Goal: Information Seeking & Learning: Learn about a topic

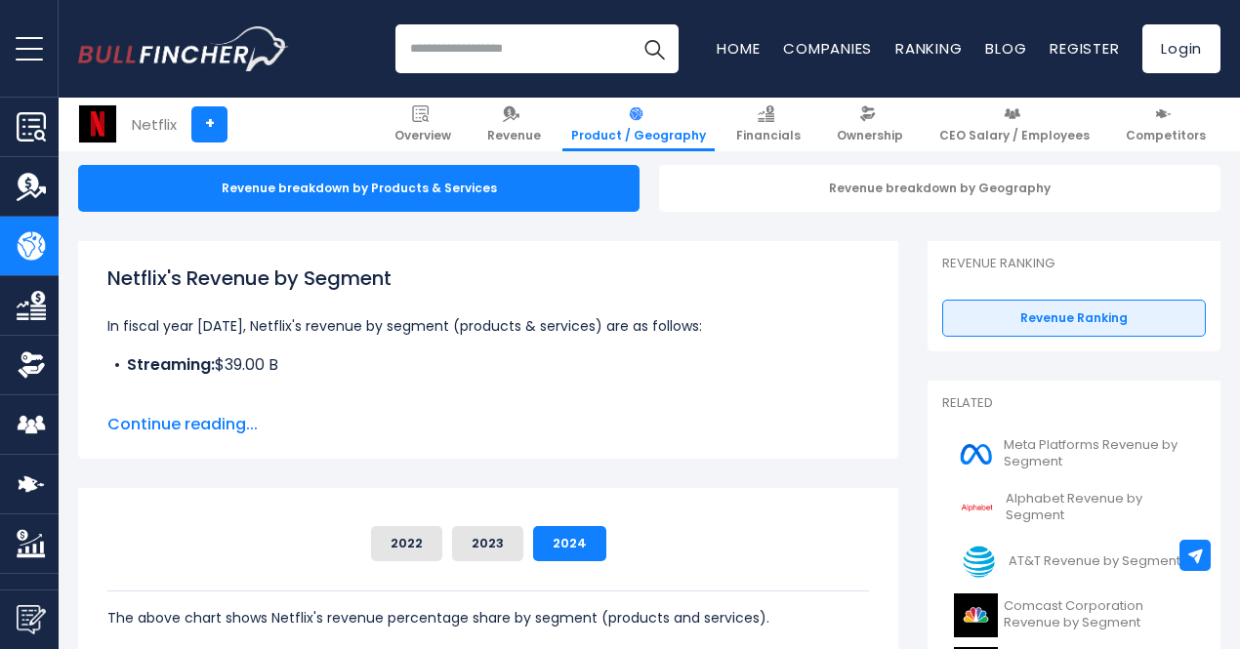
scroll to position [488, 0]
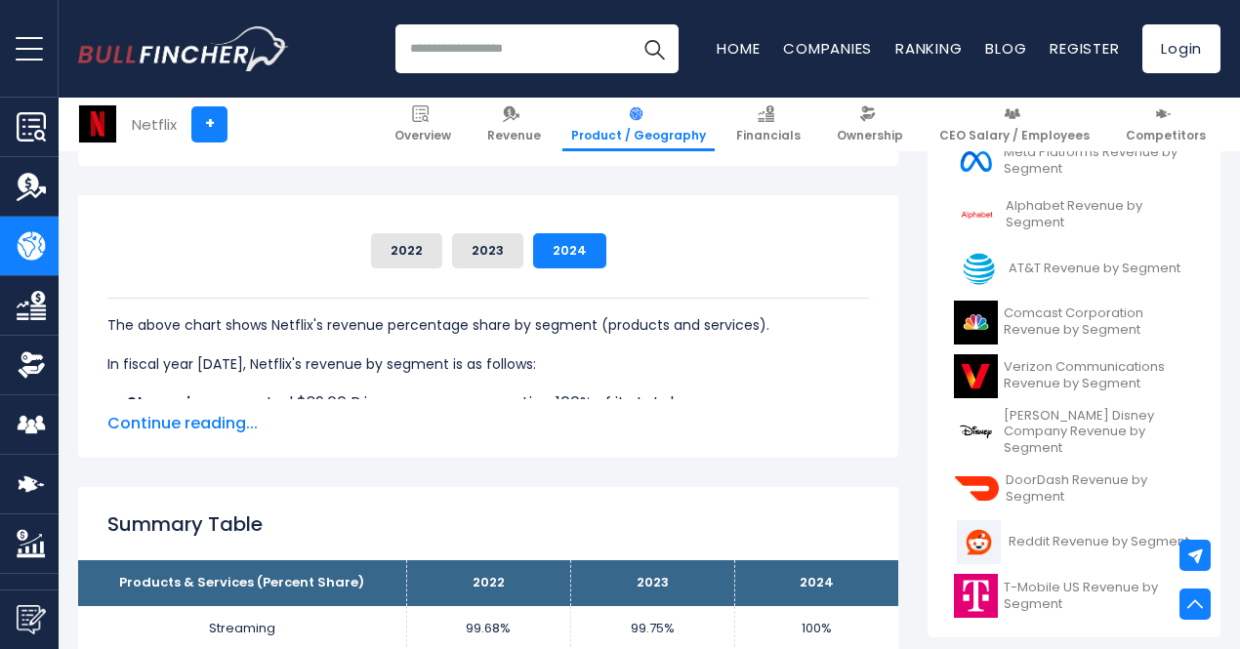
click at [201, 413] on span "Continue reading..." at bounding box center [487, 423] width 761 height 23
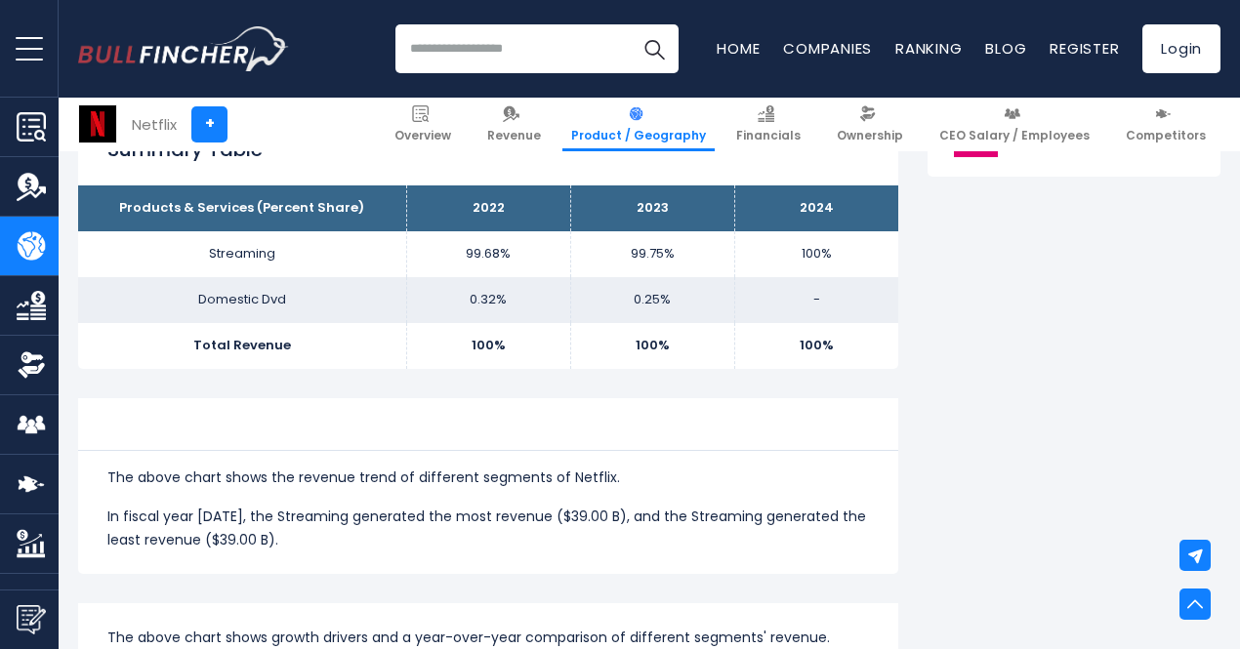
scroll to position [878, 0]
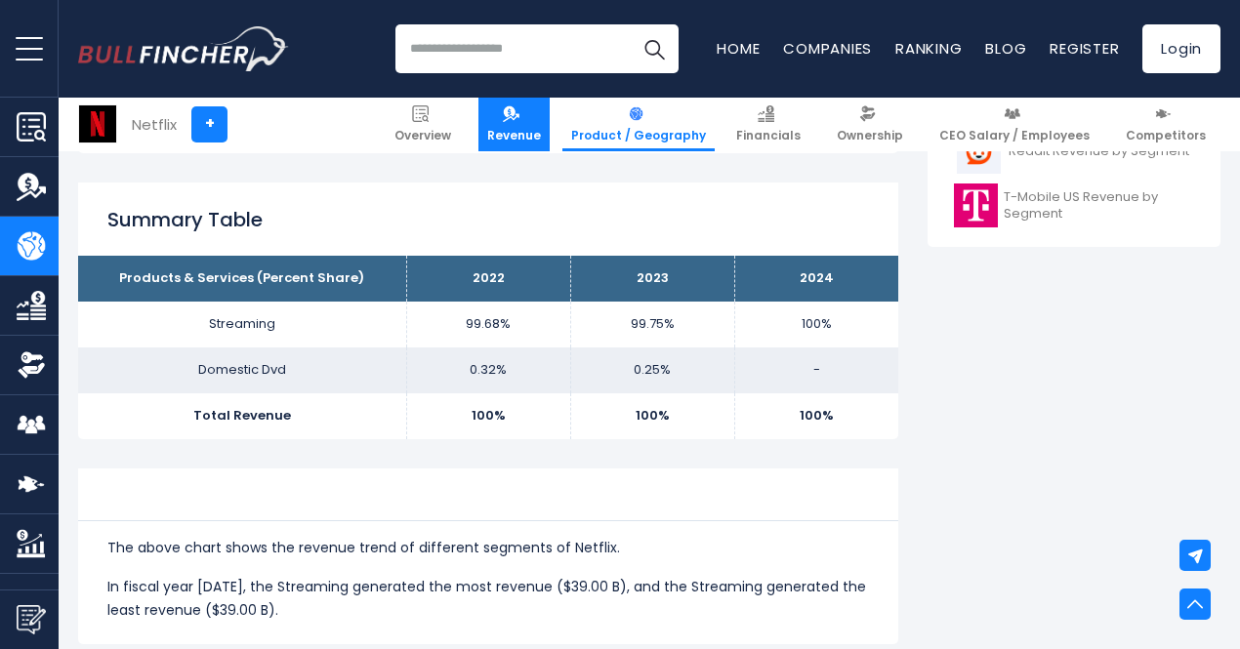
click at [502, 119] on link "Revenue" at bounding box center [513, 125] width 71 height 54
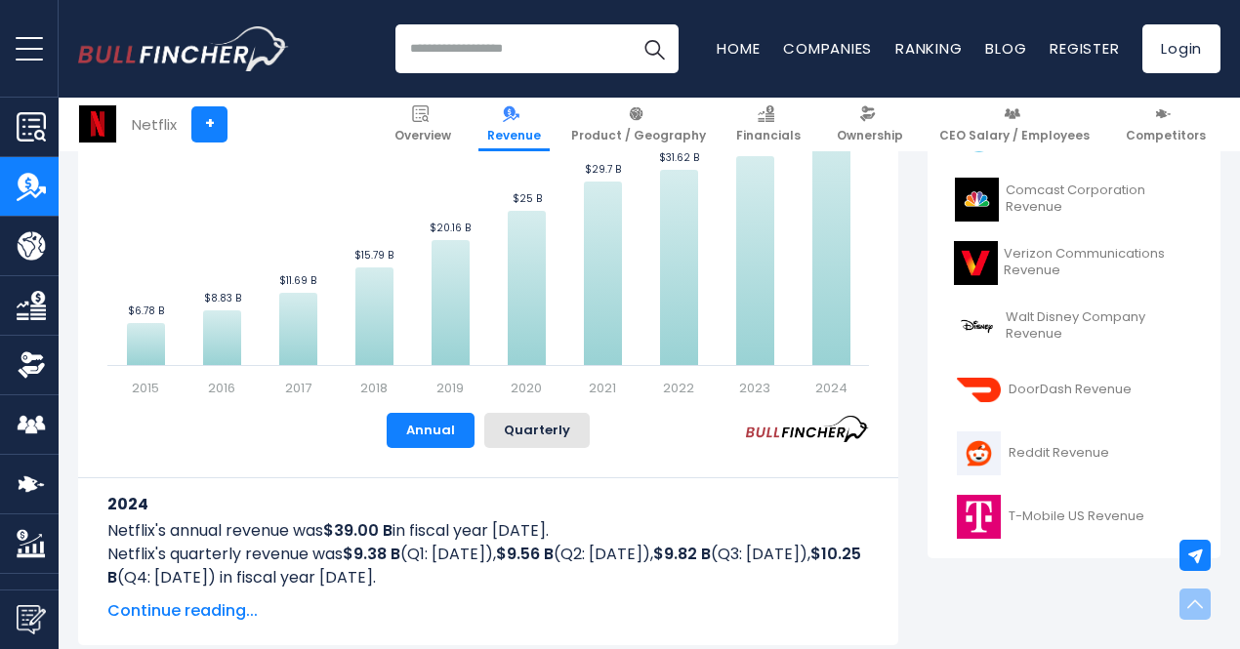
scroll to position [683, 0]
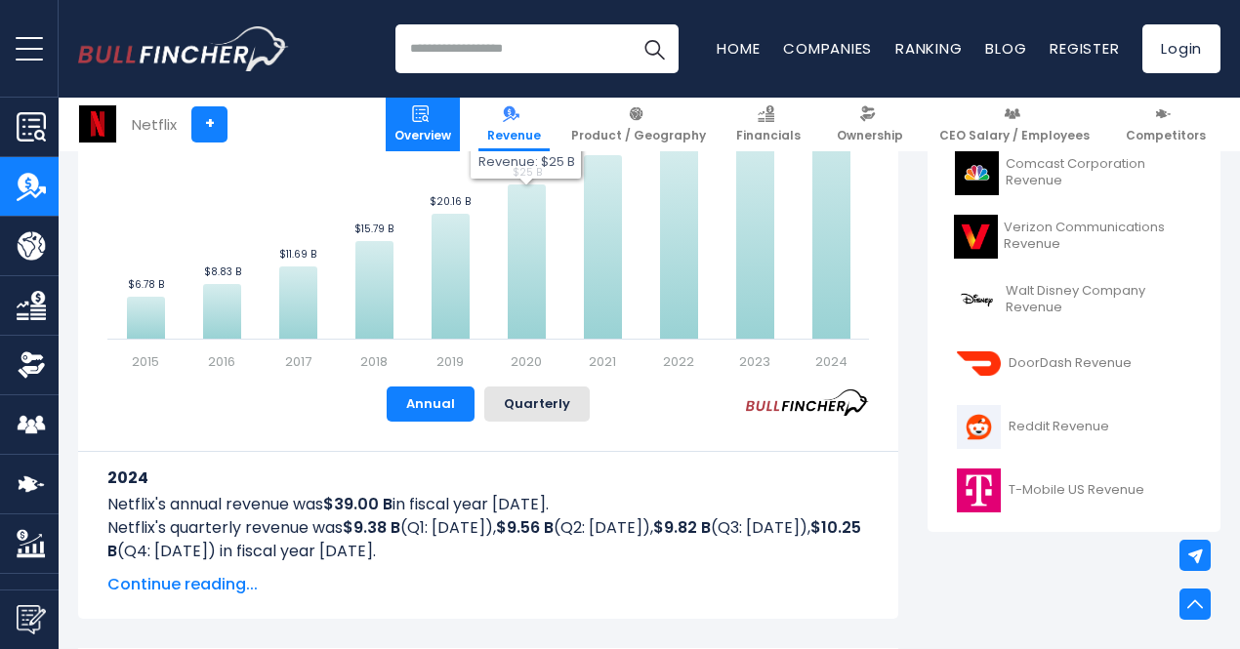
click at [456, 116] on link "Overview" at bounding box center [423, 125] width 74 height 54
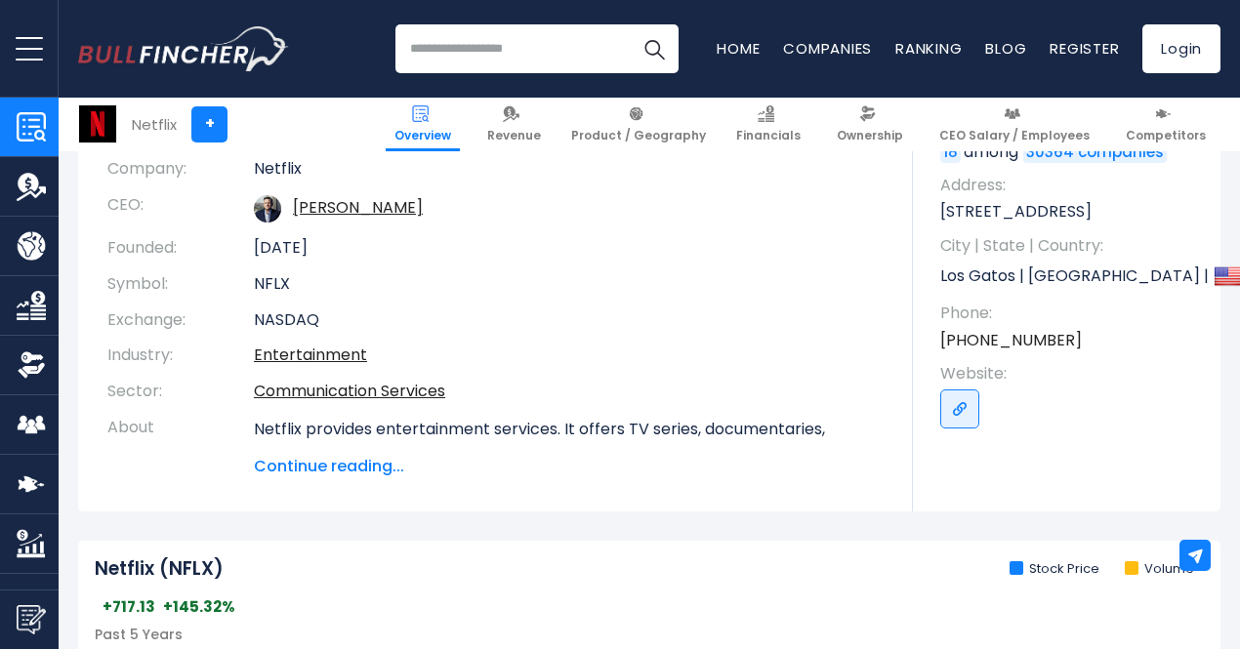
scroll to position [293, 0]
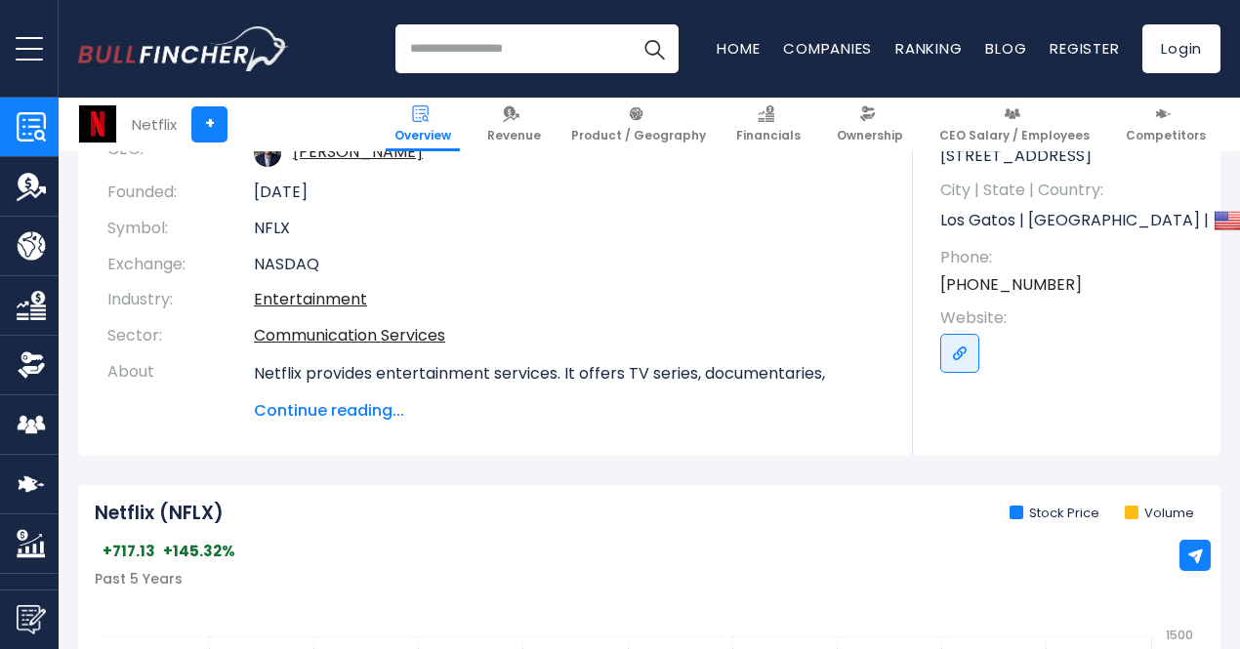
click at [285, 411] on span "Continue reading..." at bounding box center [569, 410] width 630 height 23
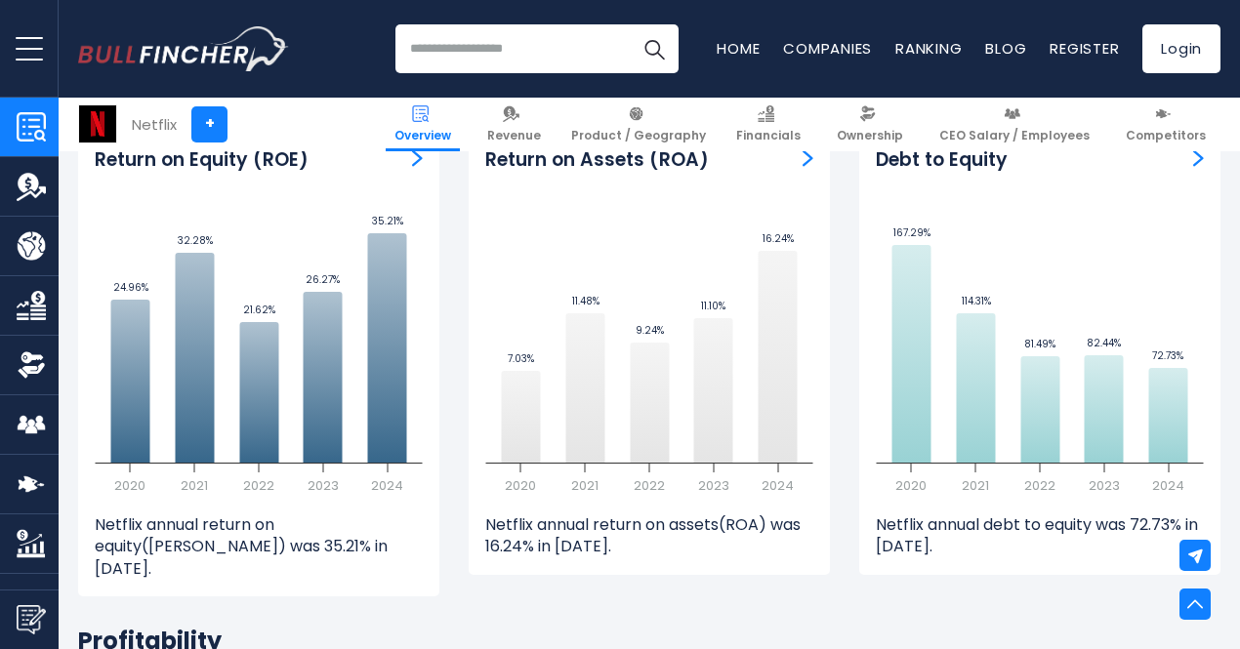
scroll to position [4392, 0]
